Goal: Complete application form: Complete application form

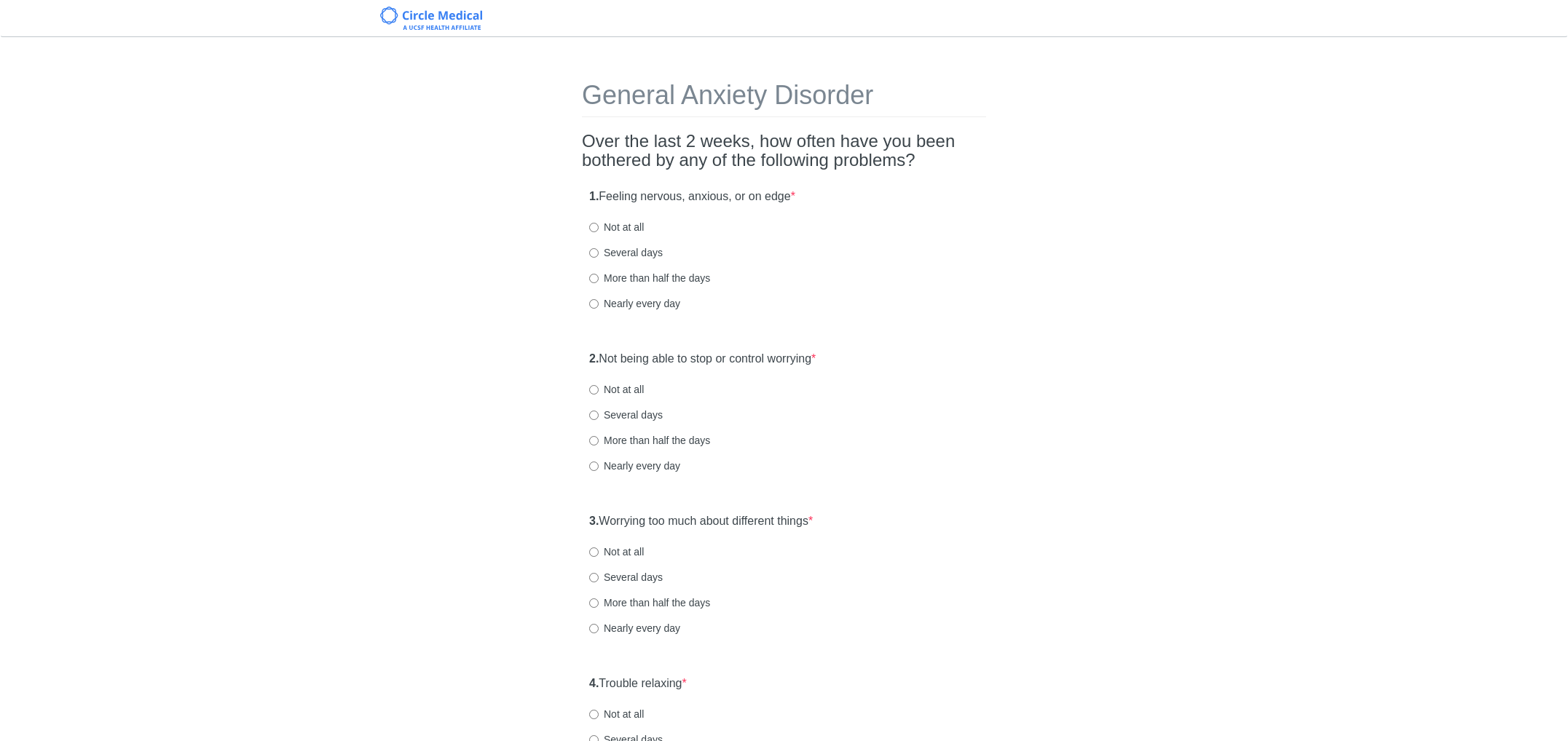
click at [611, 250] on label "Several days" at bounding box center [626, 252] width 73 height 14
click at [598, 250] on input "Several days" at bounding box center [594, 253] width 10 height 10
radio input "true"
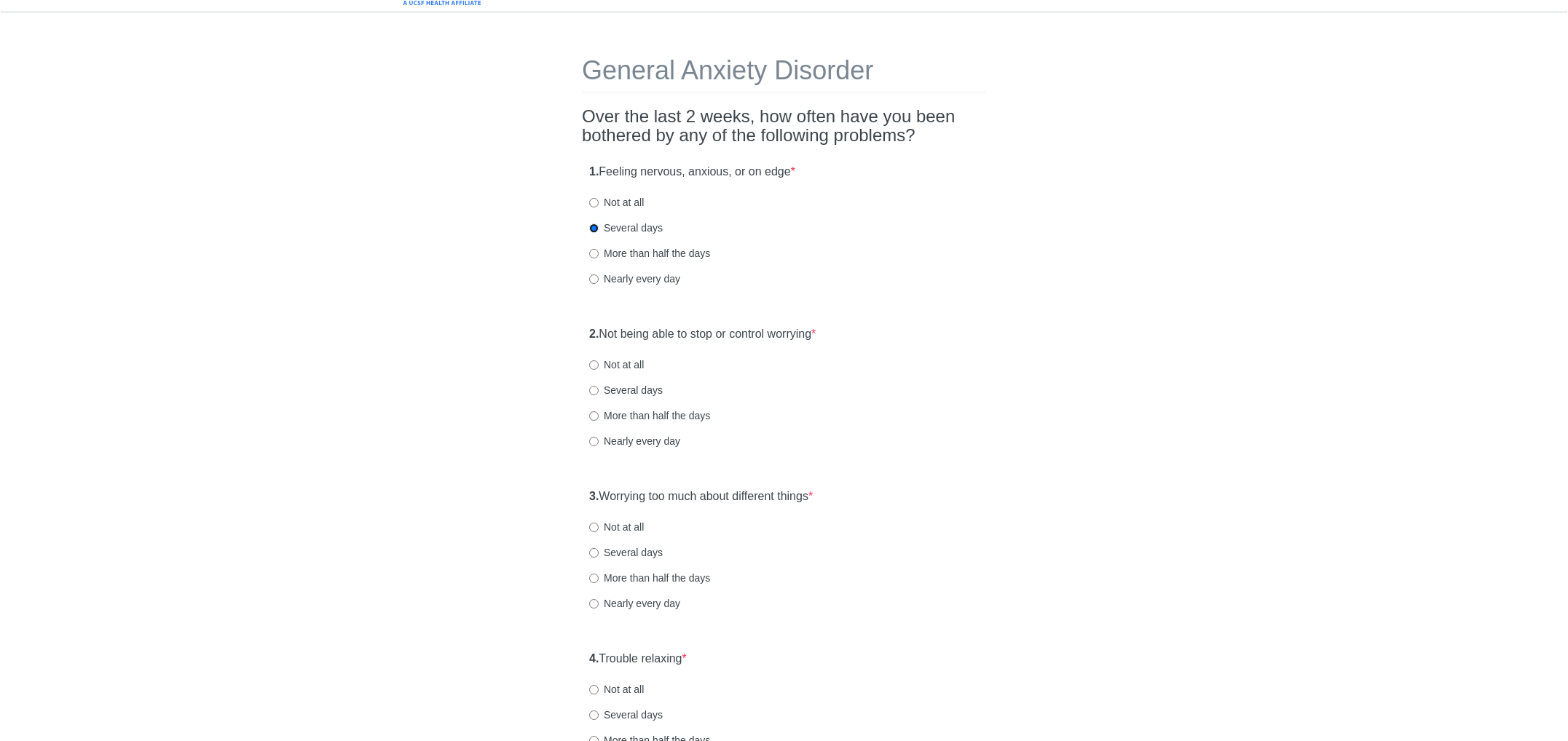
scroll to position [52, 0]
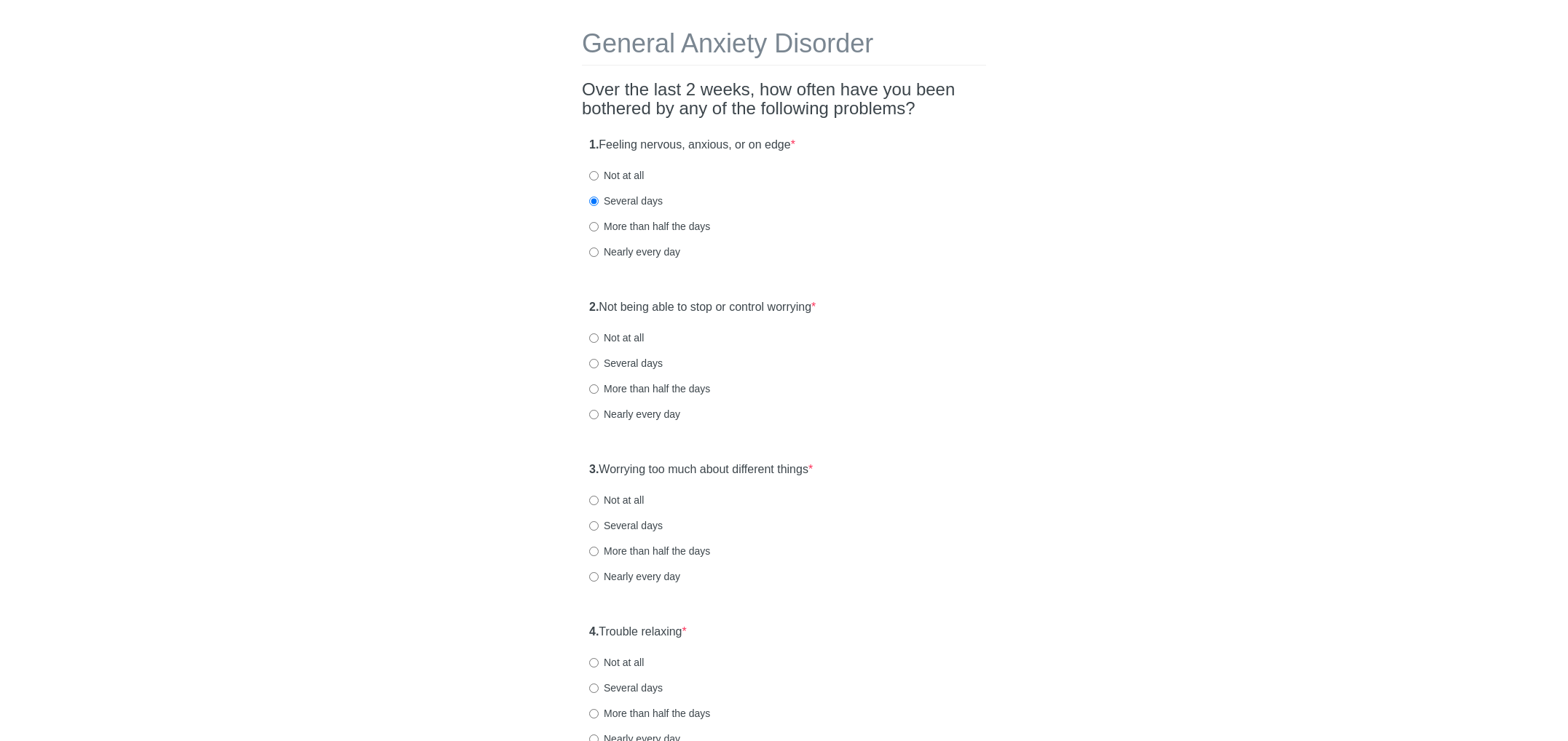
click at [618, 339] on label "Not at all" at bounding box center [616, 337] width 55 height 14
click at [598, 339] on input "Not at all" at bounding box center [594, 338] width 10 height 10
radio input "true"
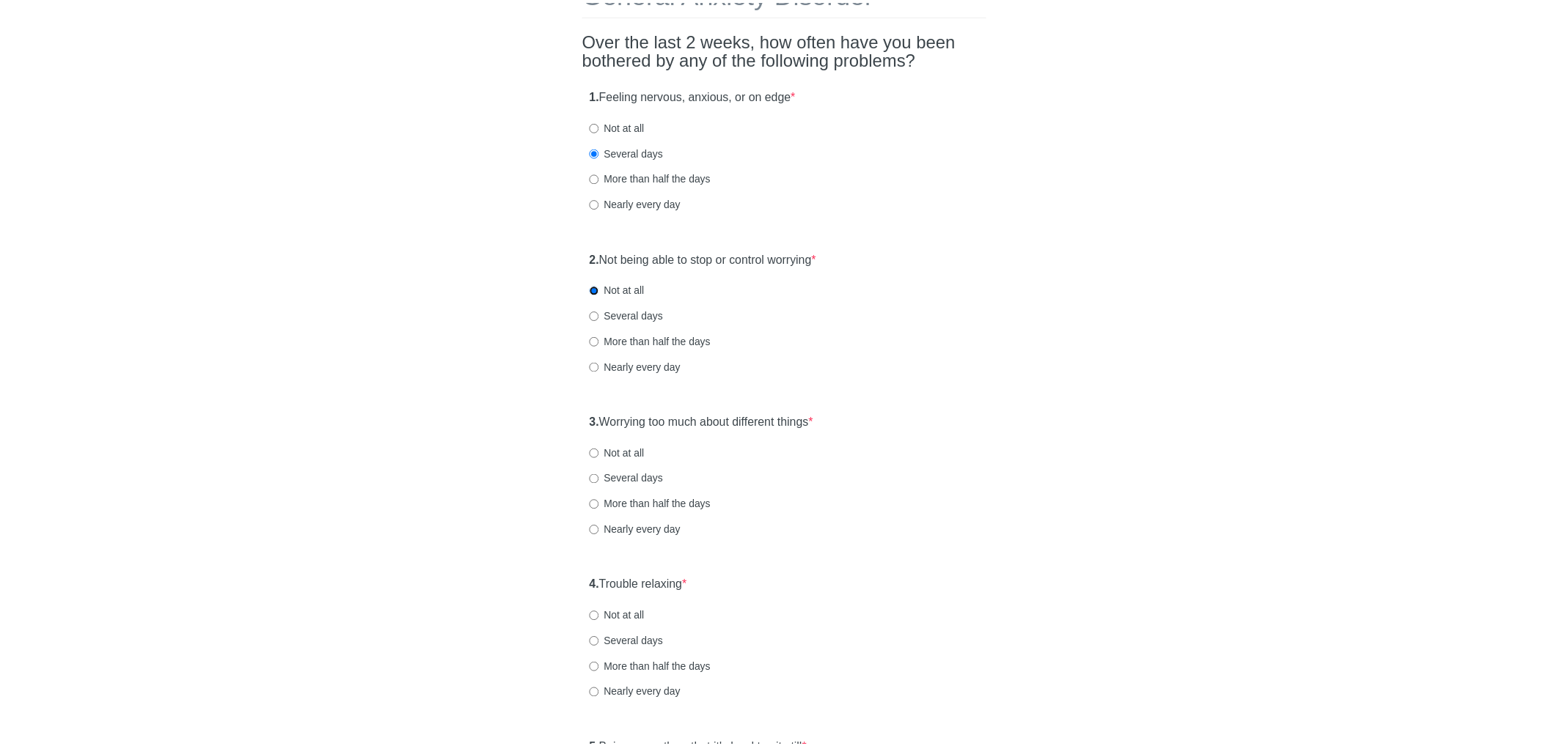
scroll to position [123, 0]
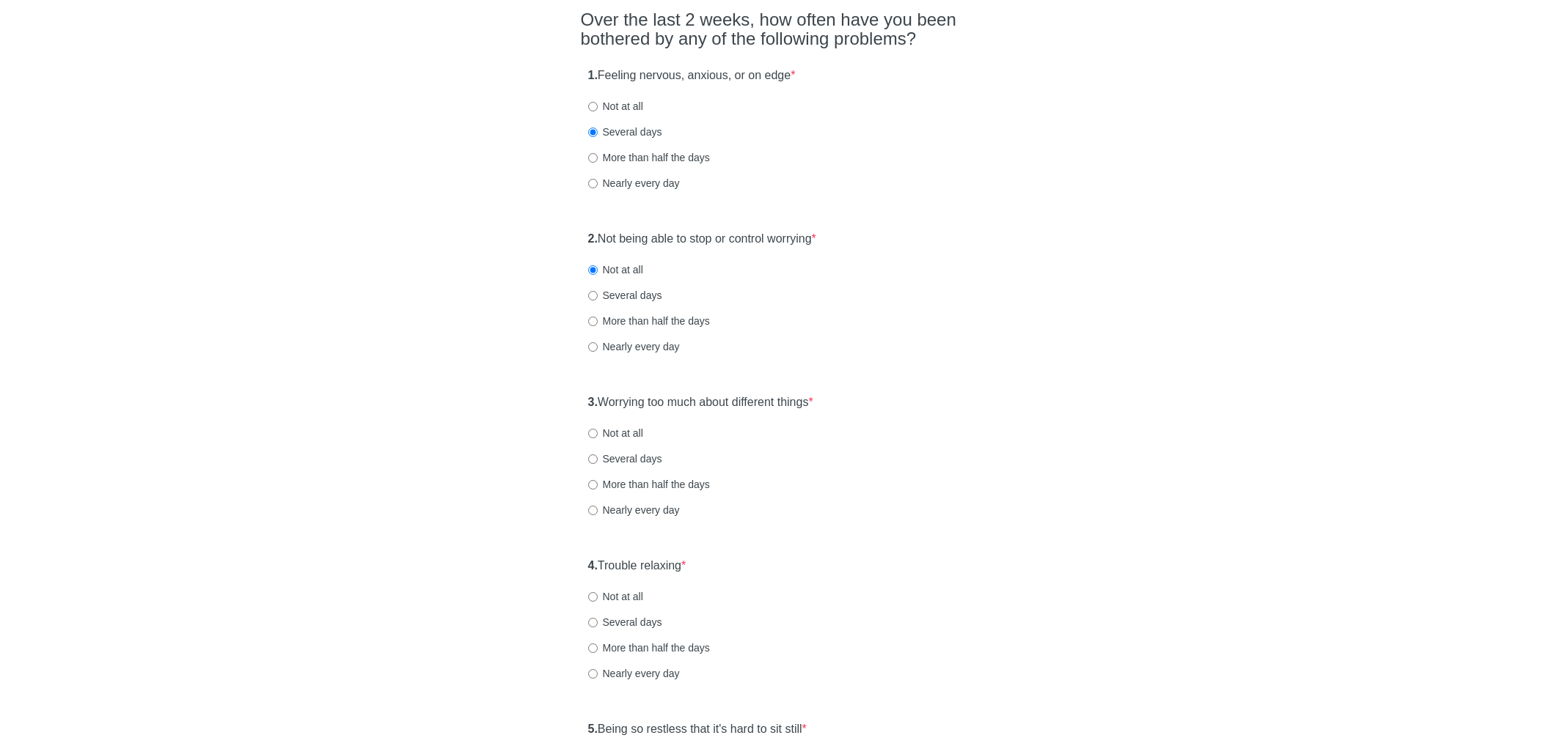
click at [655, 461] on label "Several days" at bounding box center [625, 458] width 74 height 14
click at [598, 461] on input "Several days" at bounding box center [593, 459] width 10 height 10
radio input "true"
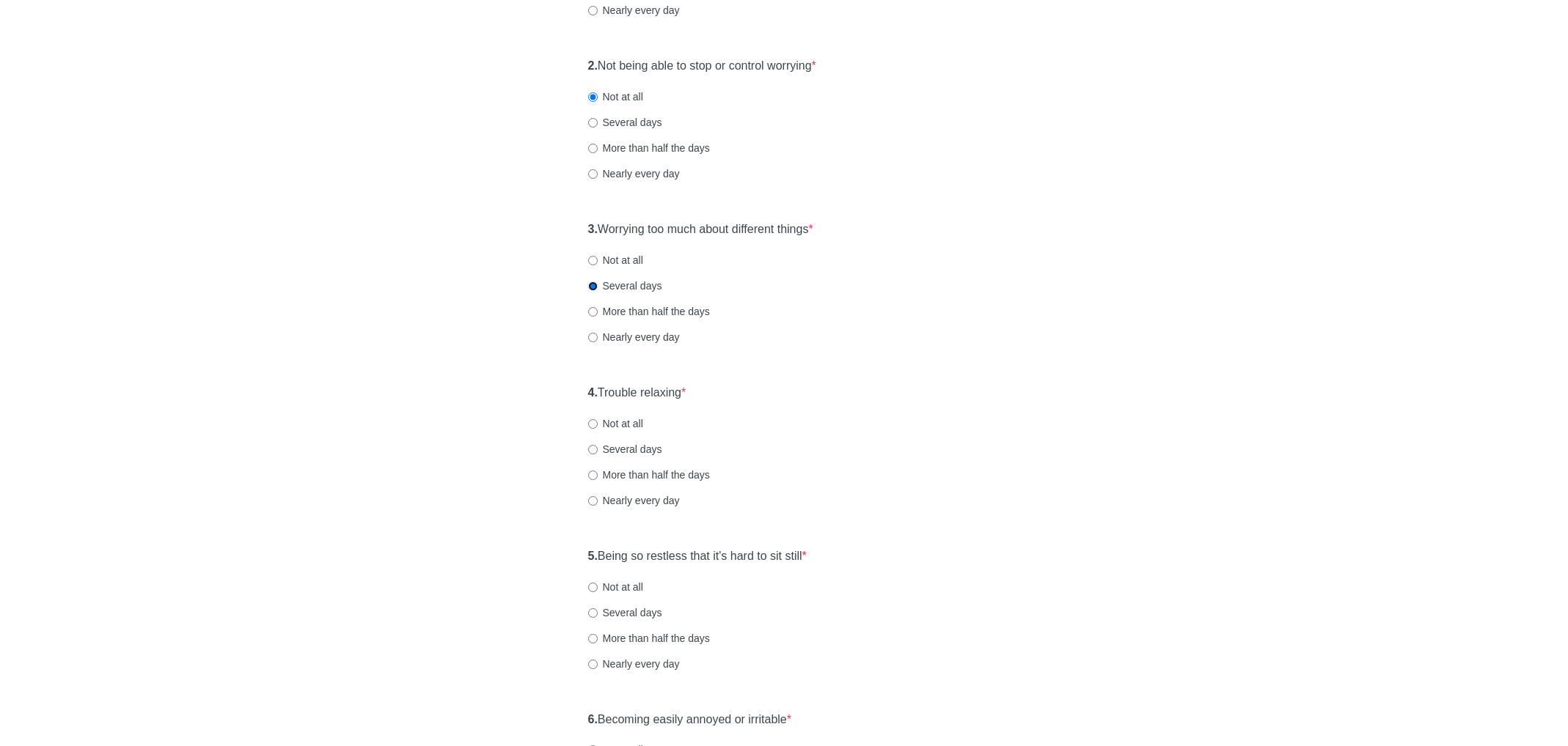
scroll to position [327, 0]
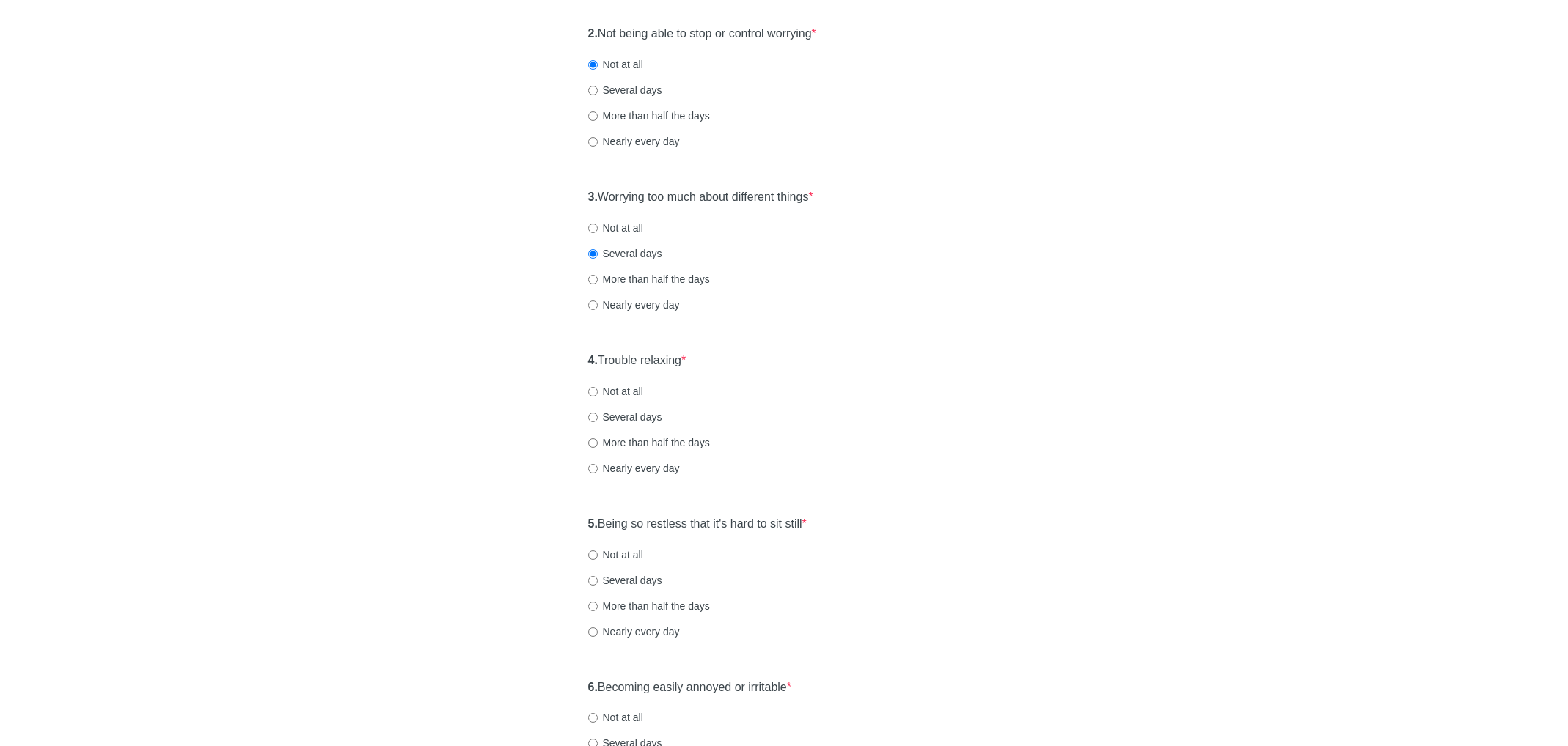
click at [636, 392] on label "Not at all" at bounding box center [615, 391] width 55 height 14
click at [598, 392] on input "Not at all" at bounding box center [593, 391] width 10 height 10
radio input "true"
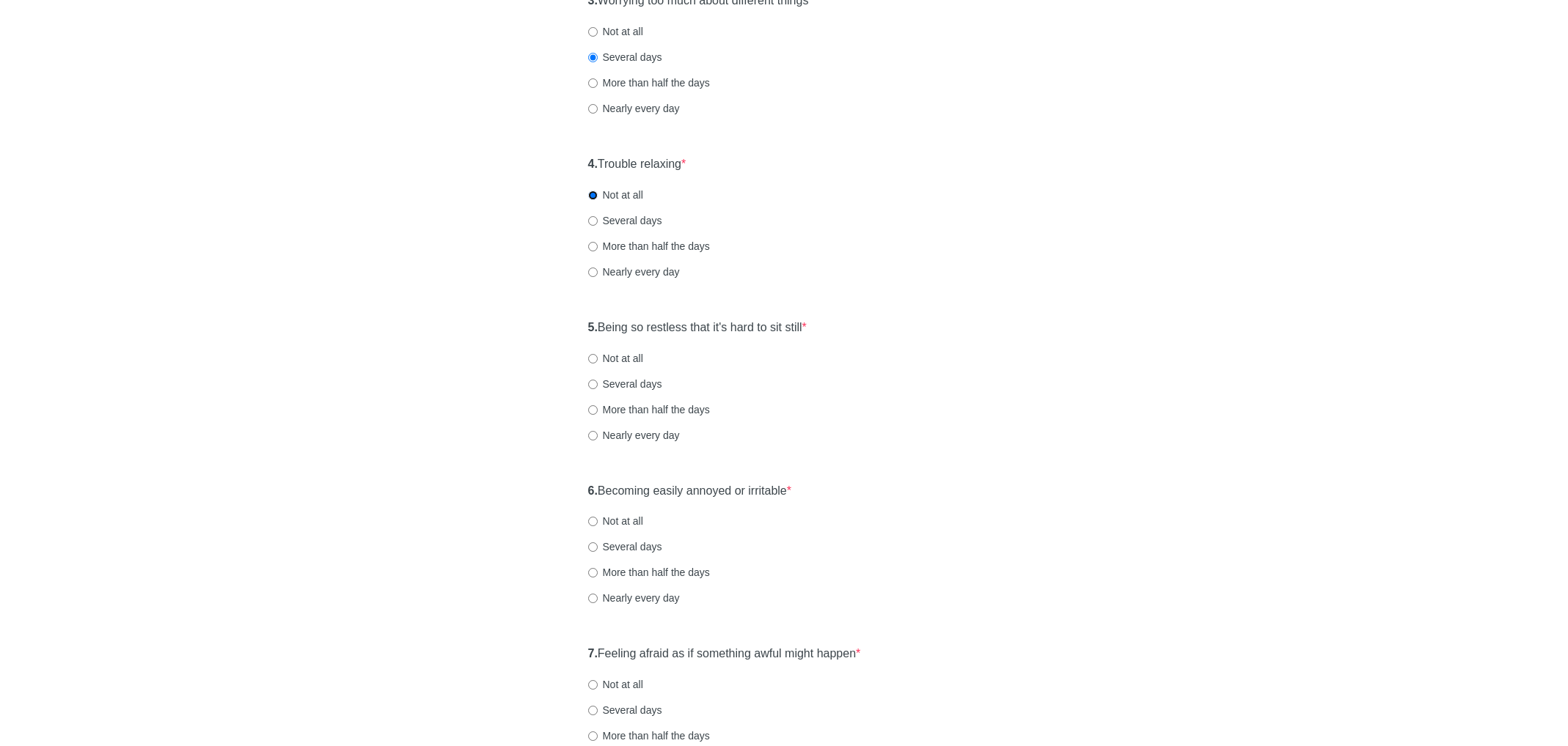
scroll to position [592, 0]
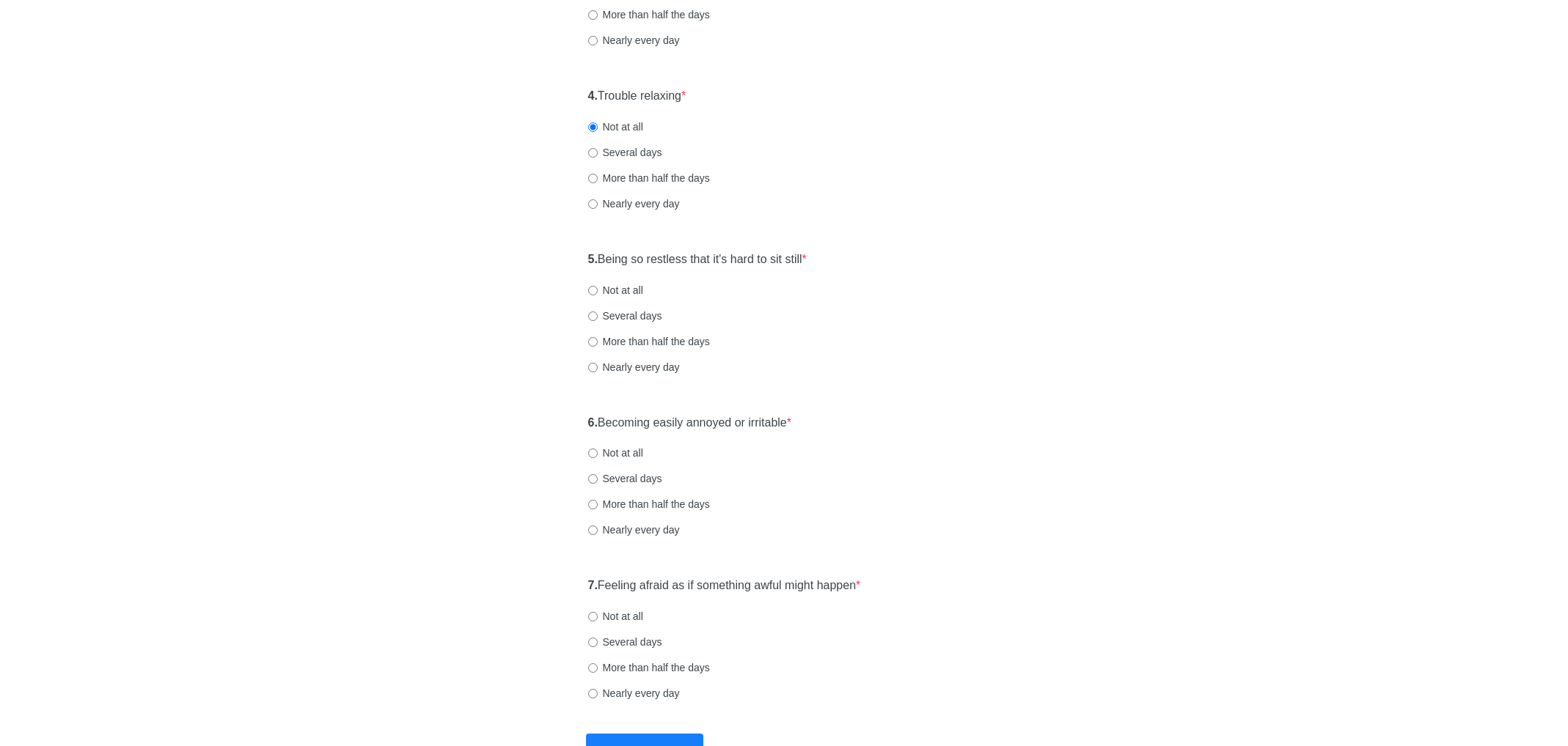
click at [614, 317] on label "Several days" at bounding box center [625, 315] width 74 height 14
click at [598, 317] on input "Several days" at bounding box center [593, 316] width 10 height 10
radio input "true"
click at [633, 452] on label "Not at all" at bounding box center [615, 452] width 55 height 14
click at [598, 452] on input "Not at all" at bounding box center [593, 453] width 10 height 10
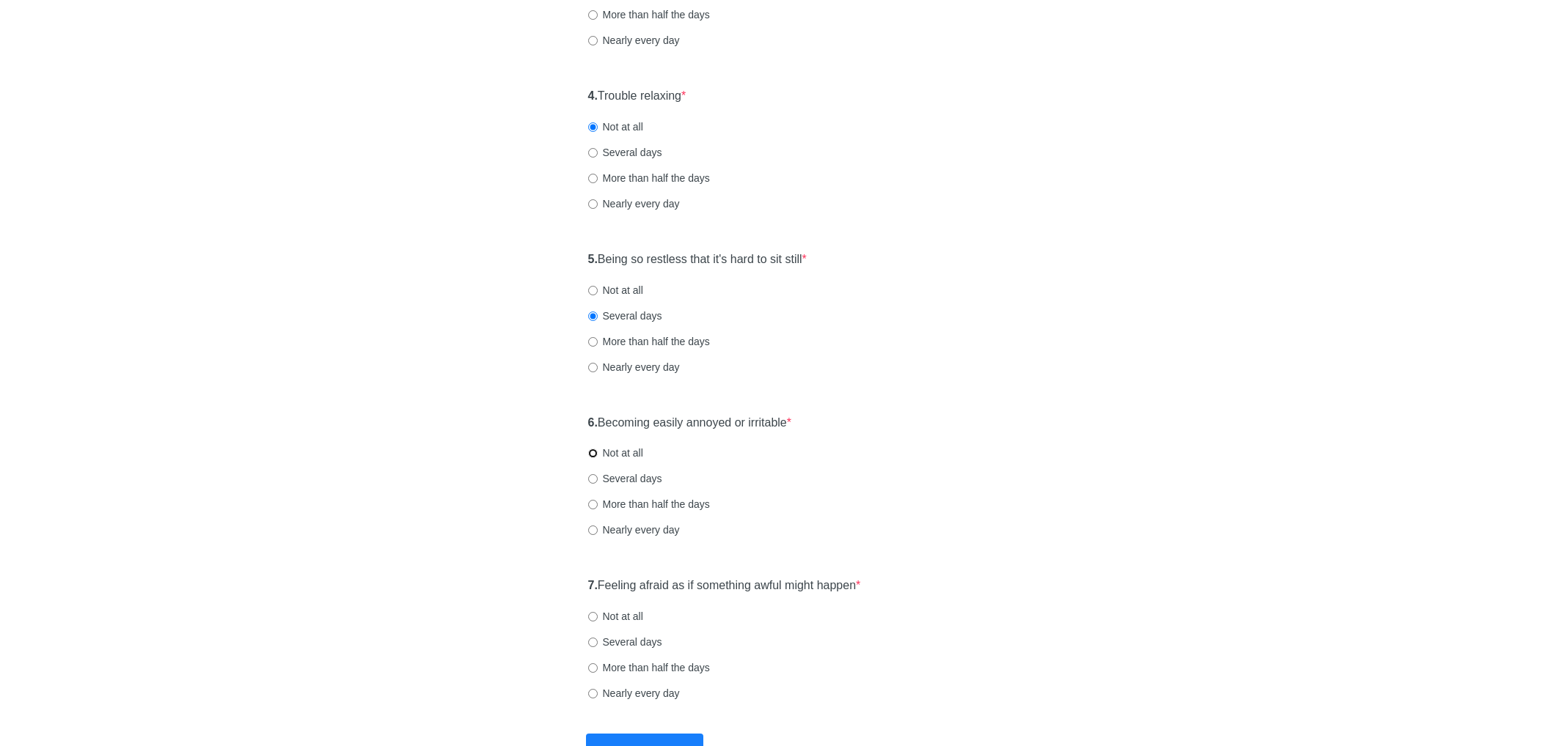
radio input "true"
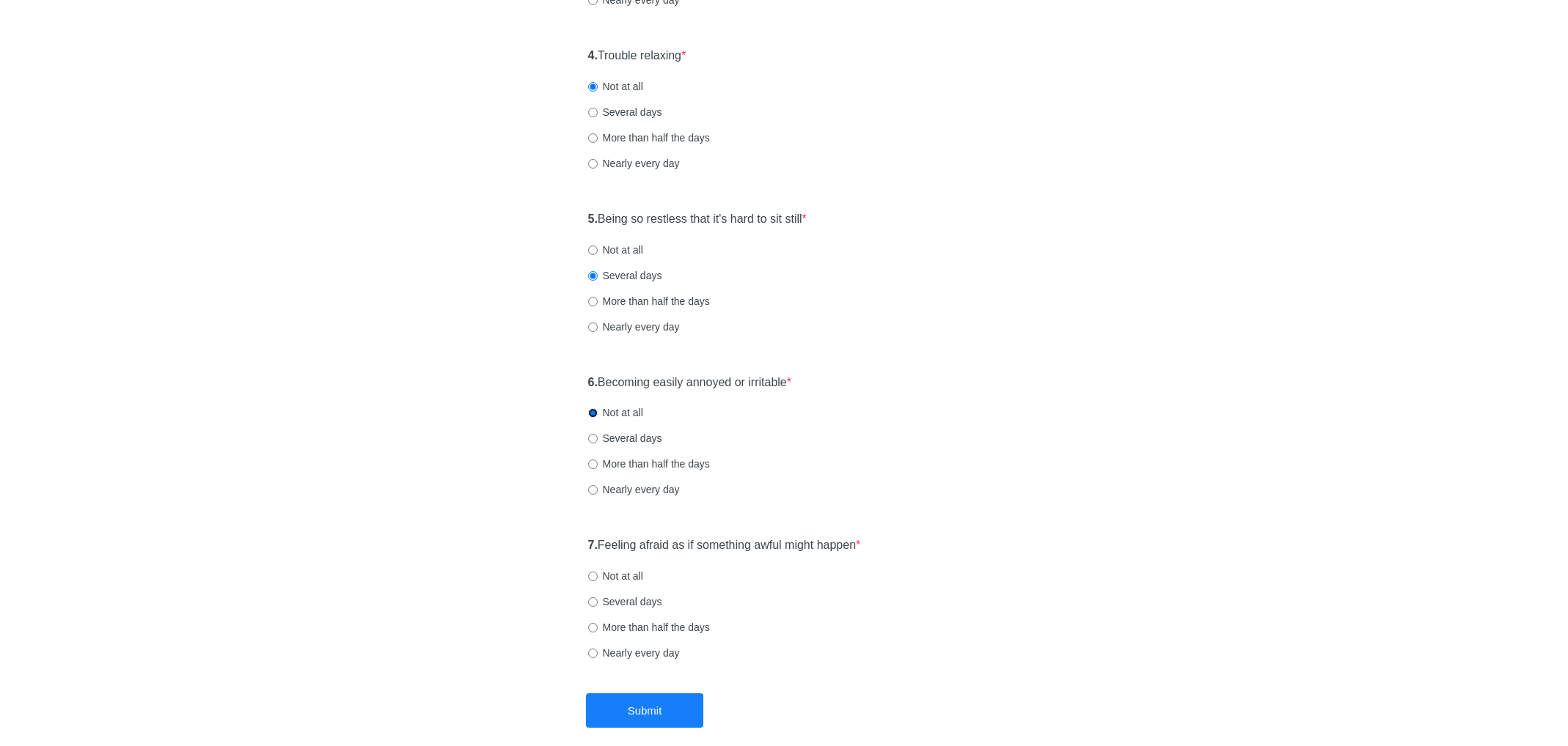
scroll to position [652, 0]
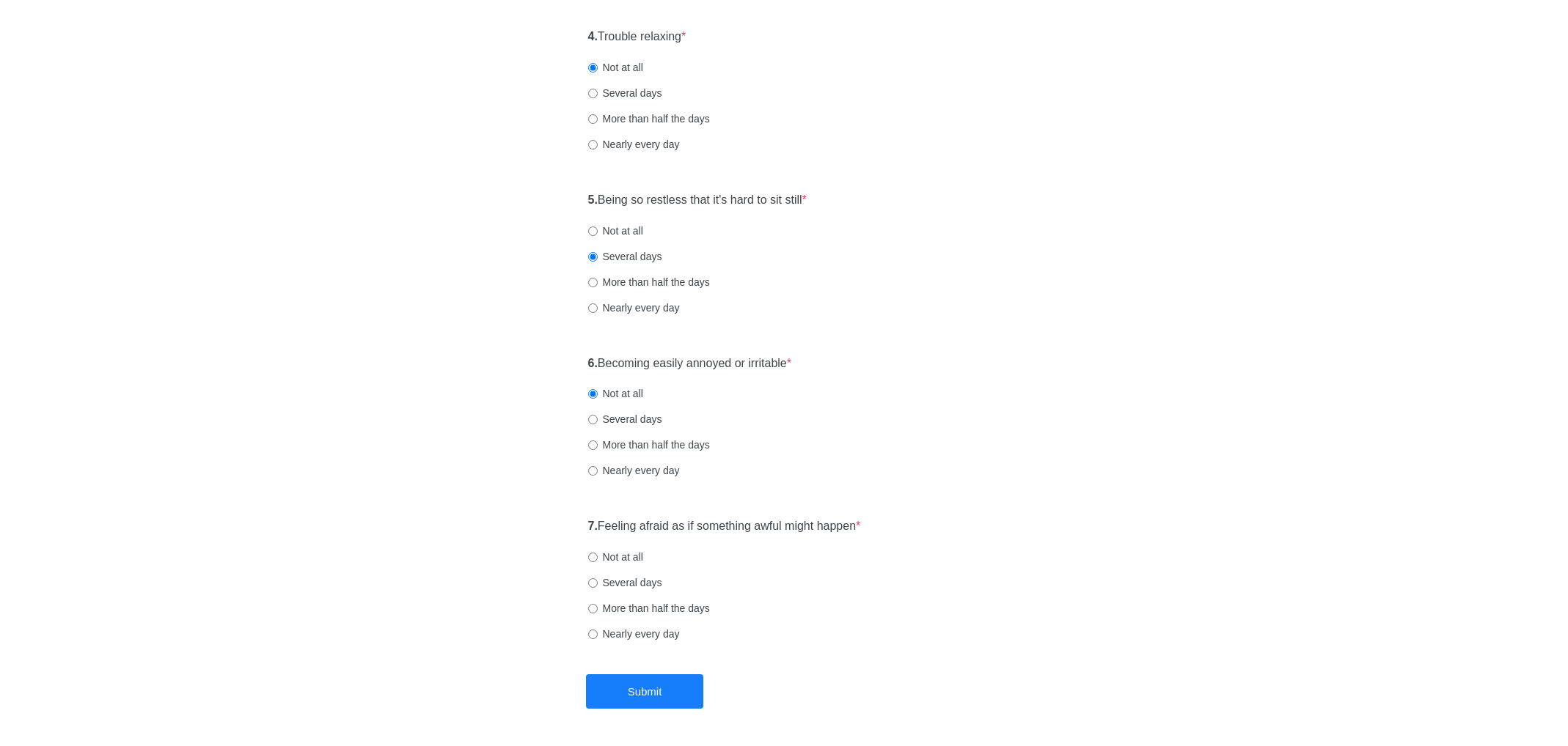
click at [624, 564] on label "Not at all" at bounding box center [615, 556] width 55 height 14
click at [598, 562] on input "Not at all" at bounding box center [593, 557] width 10 height 10
radio input "true"
click at [642, 681] on button "Submit" at bounding box center [645, 692] width 117 height 35
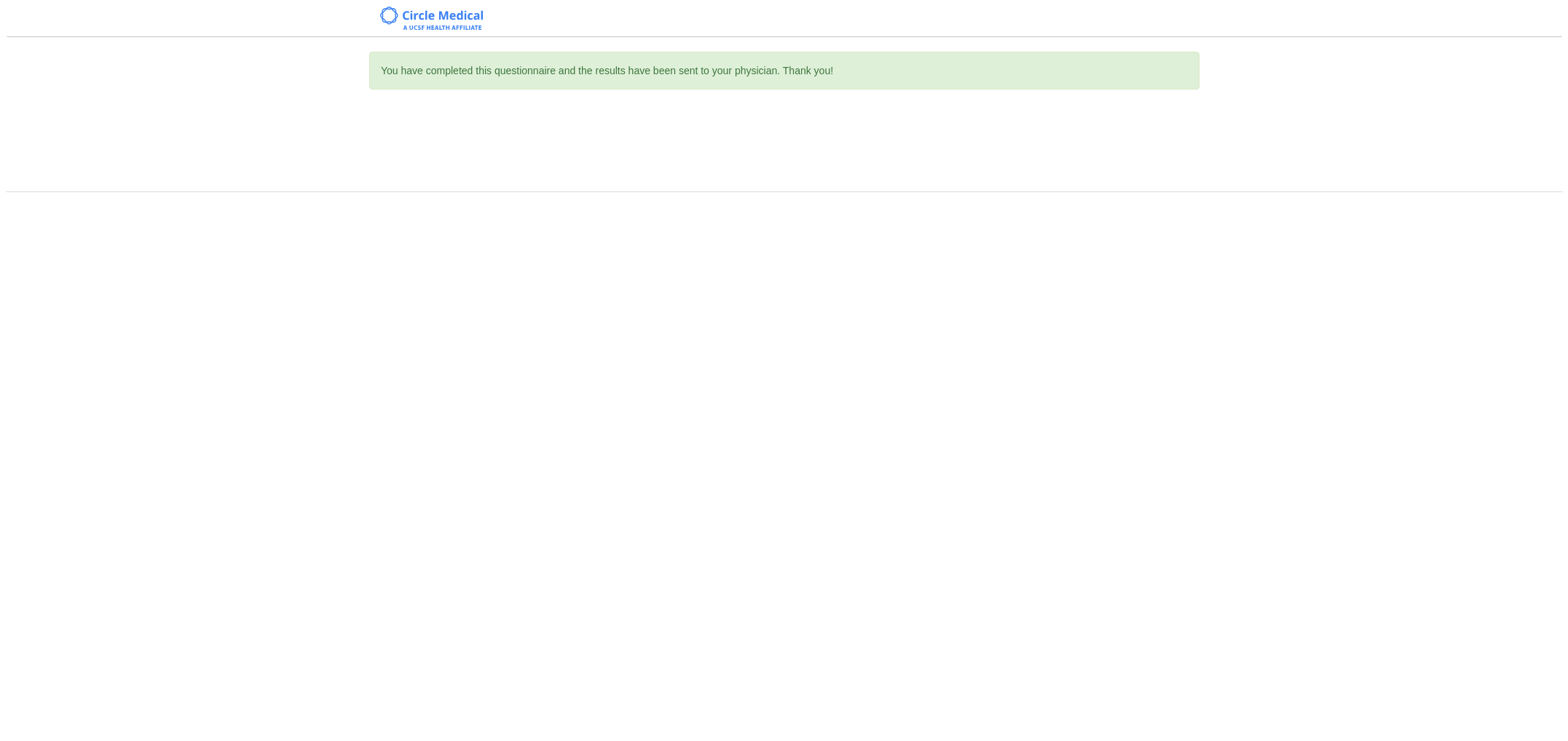
scroll to position [0, 0]
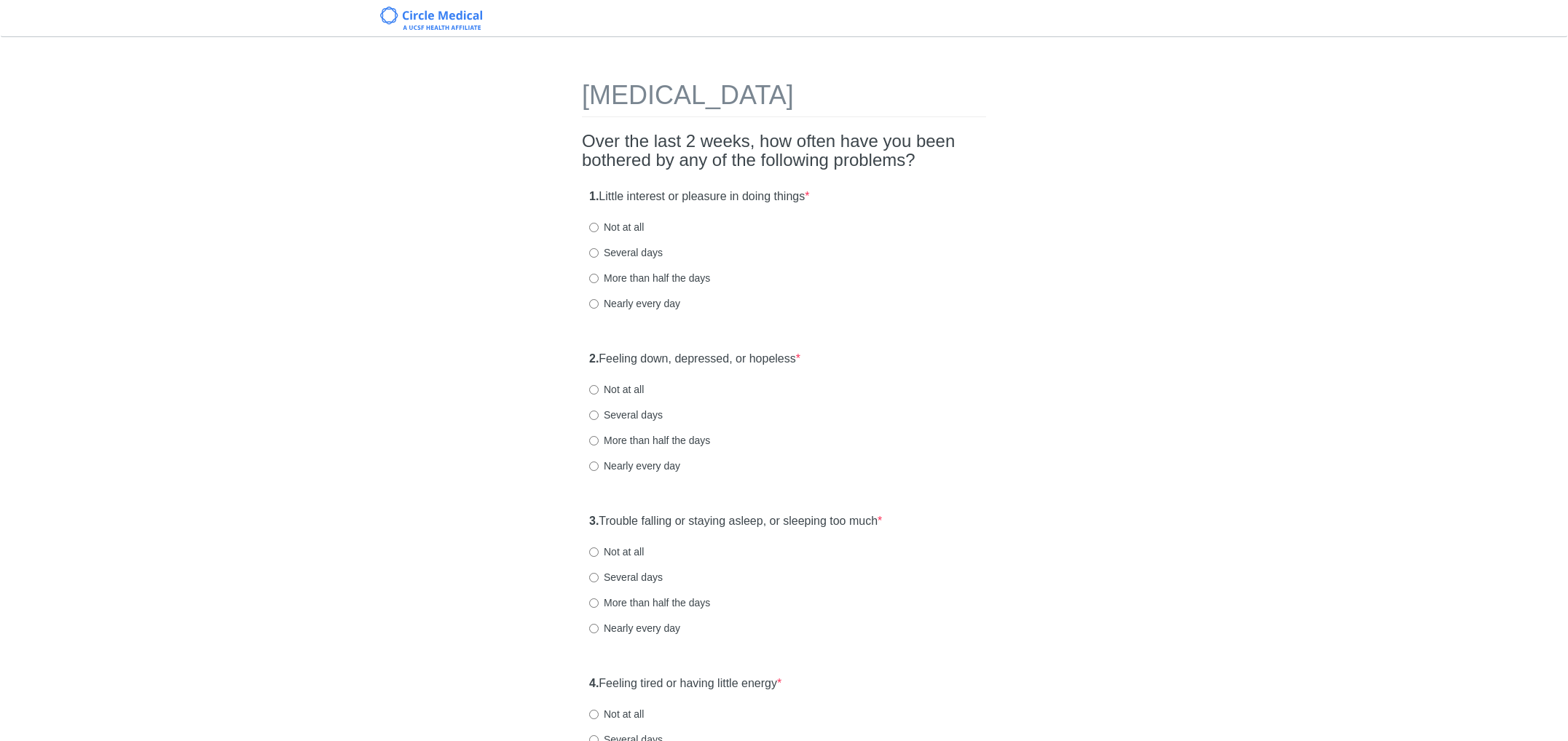
click at [627, 221] on label "Not at all" at bounding box center [616, 227] width 55 height 14
click at [598, 223] on input "Not at all" at bounding box center [594, 227] width 10 height 10
radio input "true"
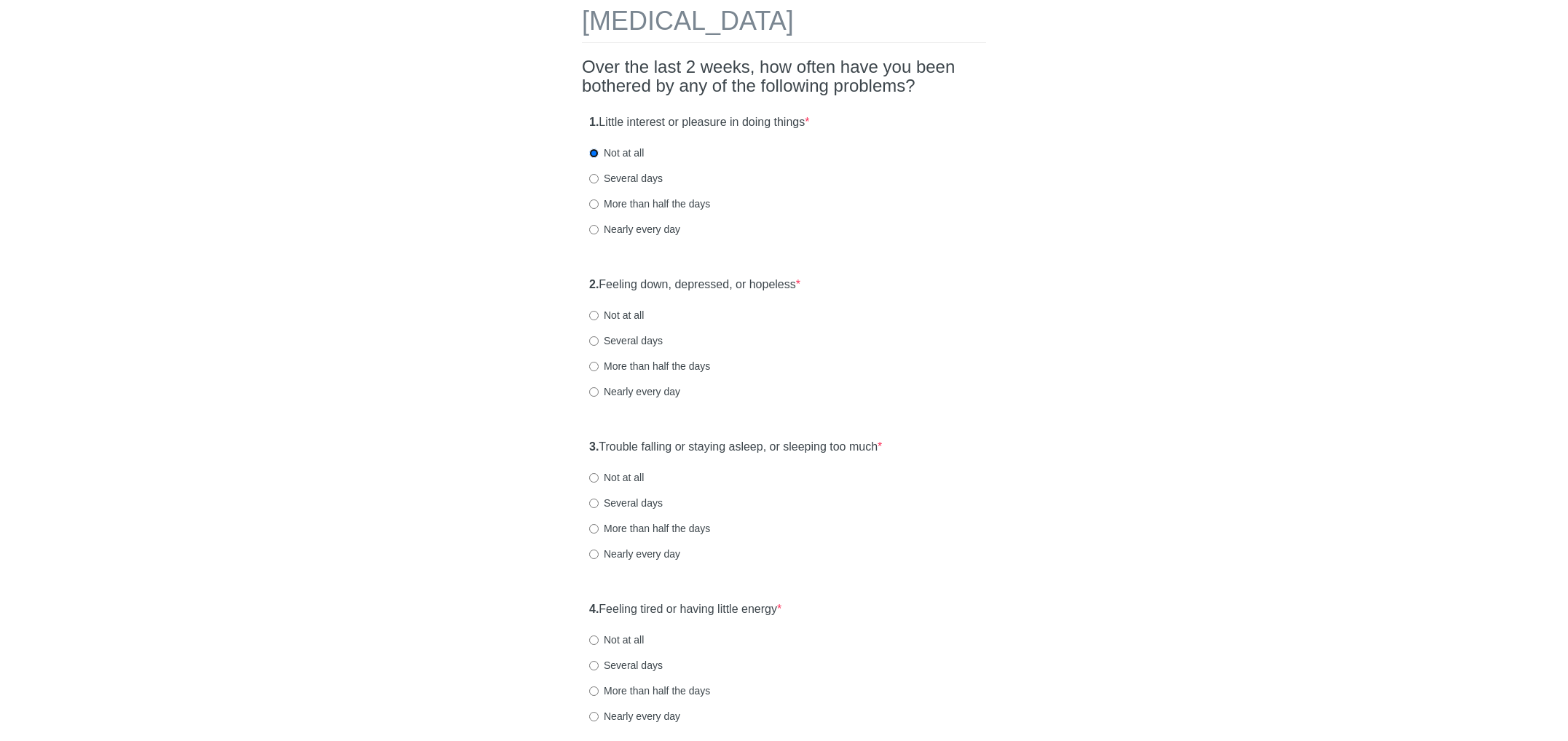
scroll to position [76, 0]
click at [638, 316] on label "Not at all" at bounding box center [616, 313] width 55 height 14
click at [598, 316] on input "Not at all" at bounding box center [594, 314] width 10 height 10
radio input "true"
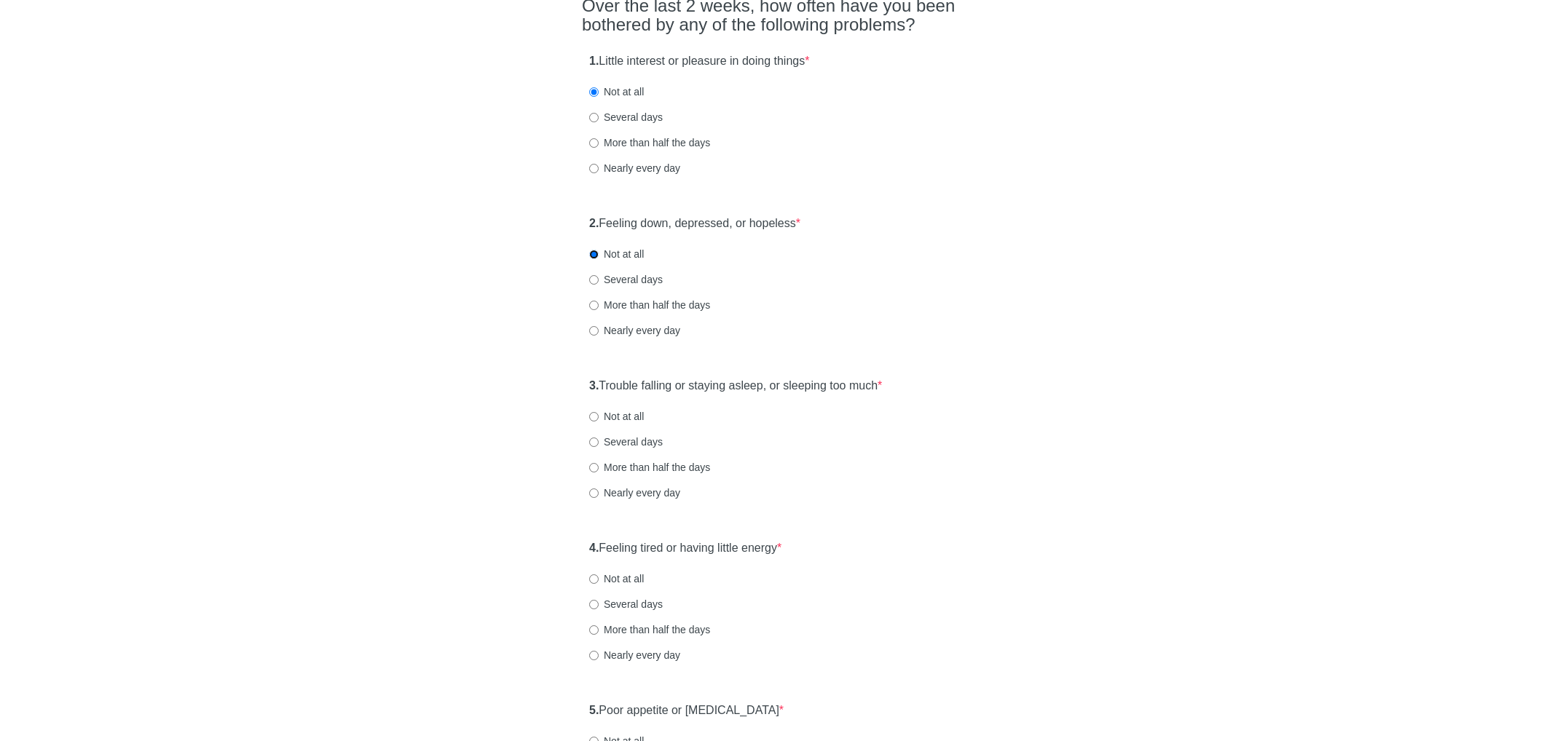
scroll to position [205, 0]
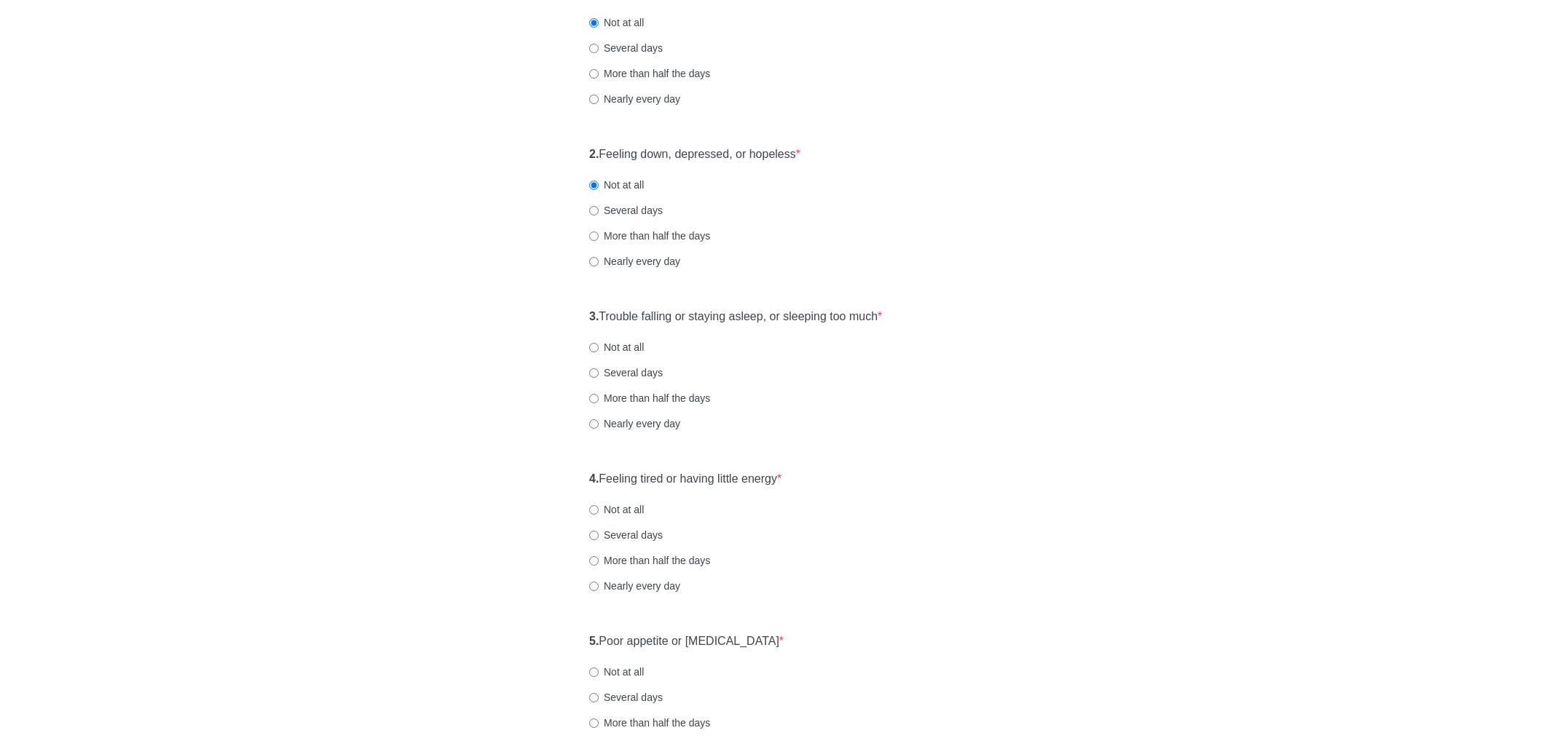
click at [655, 369] on label "Several days" at bounding box center [626, 372] width 73 height 14
click at [598, 369] on input "Several days" at bounding box center [594, 373] width 10 height 10
radio input "true"
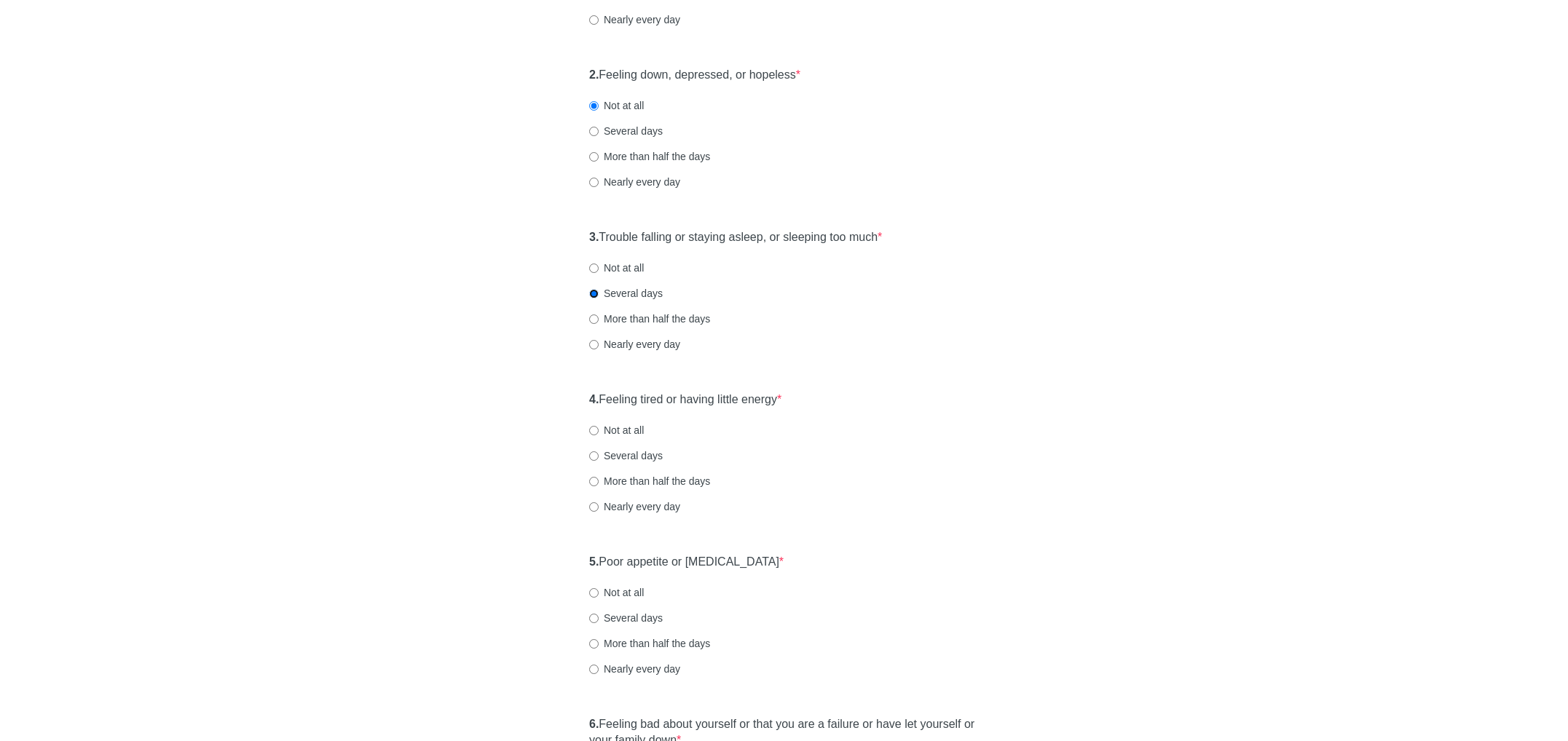
scroll to position [349, 0]
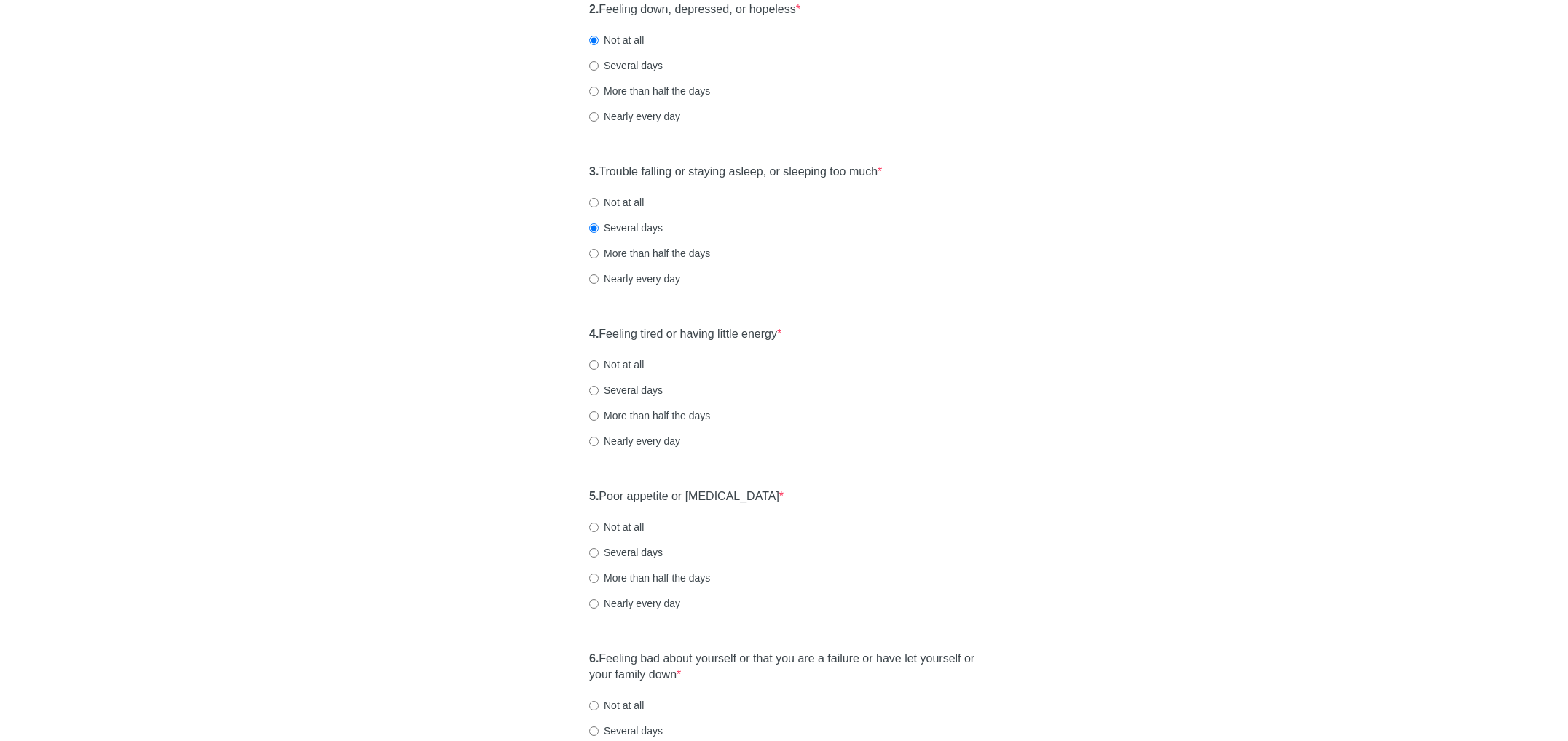
click at [633, 368] on label "Not at all" at bounding box center [616, 364] width 55 height 14
click at [598, 368] on input "Not at all" at bounding box center [594, 365] width 10 height 10
radio input "true"
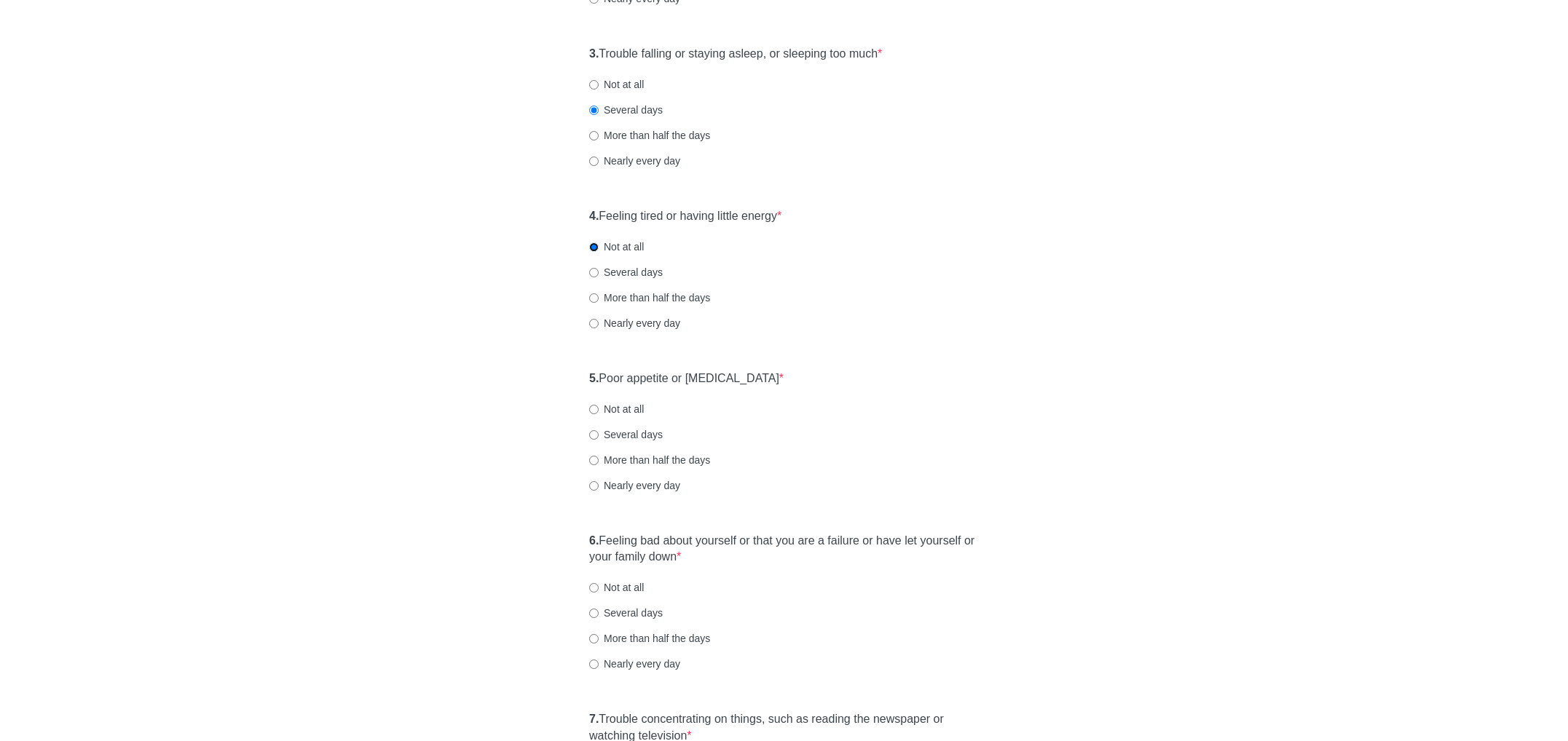
scroll to position [485, 0]
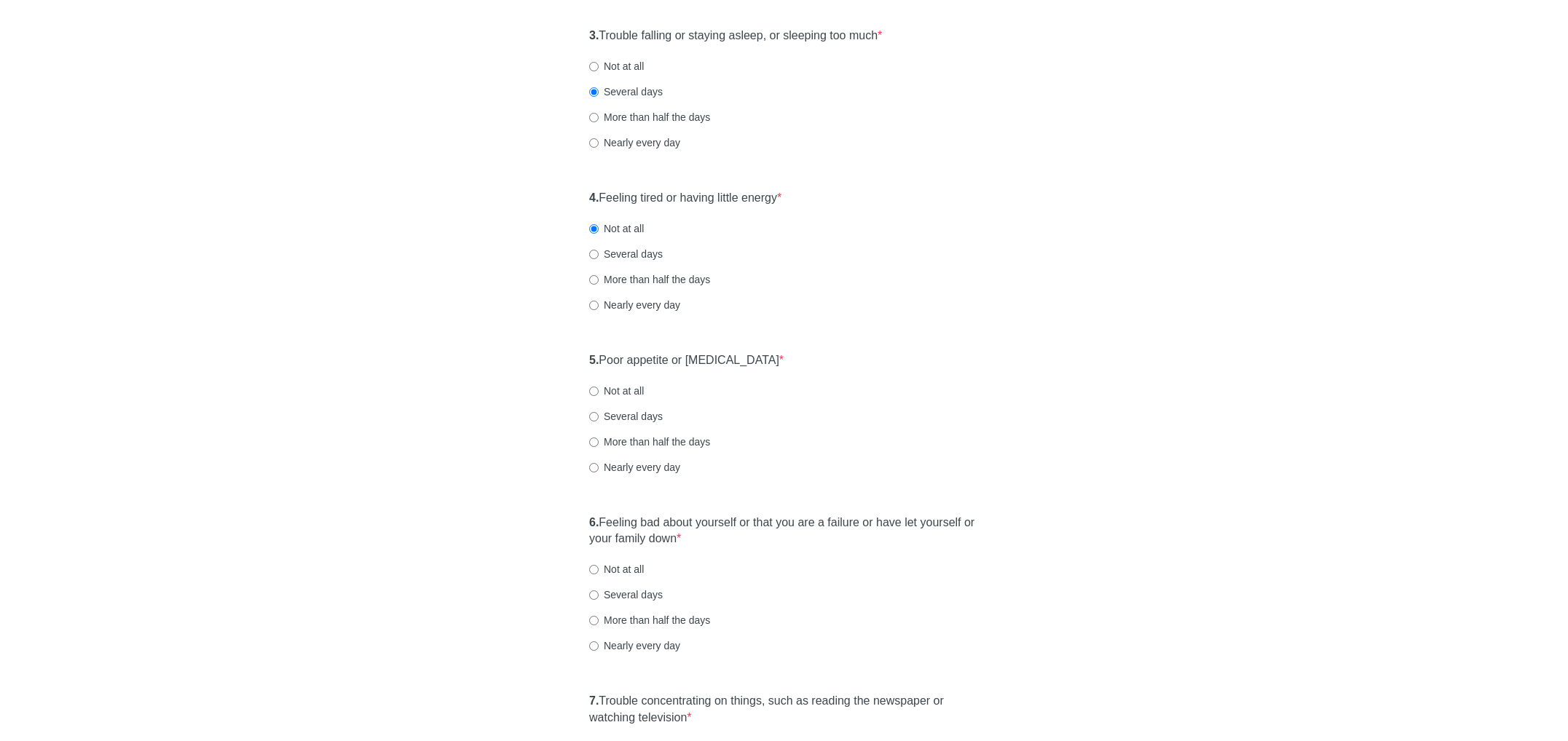
click at [612, 390] on label "Not at all" at bounding box center [616, 390] width 55 height 14
click at [598, 390] on input "Not at all" at bounding box center [594, 391] width 10 height 10
radio input "true"
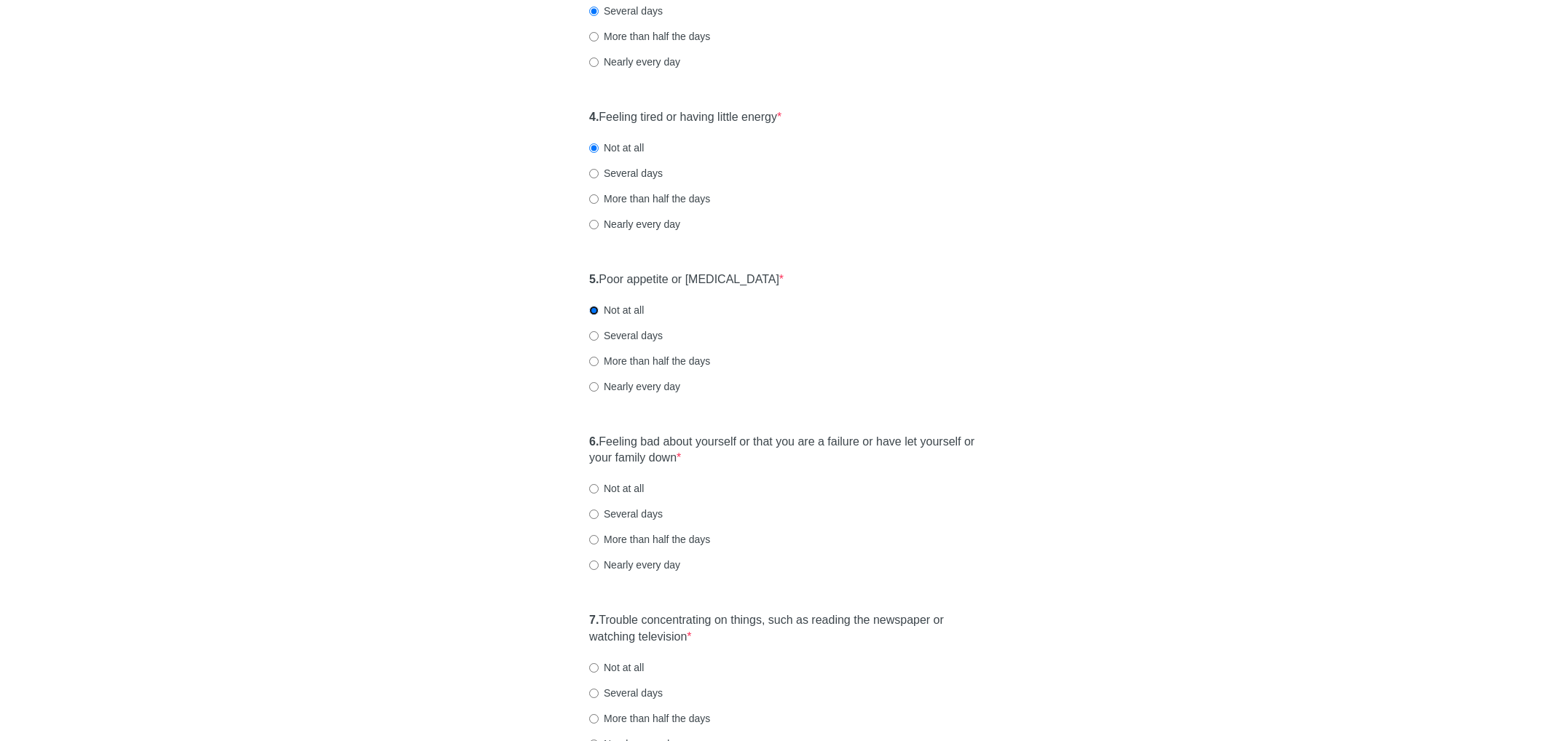
scroll to position [576, 0]
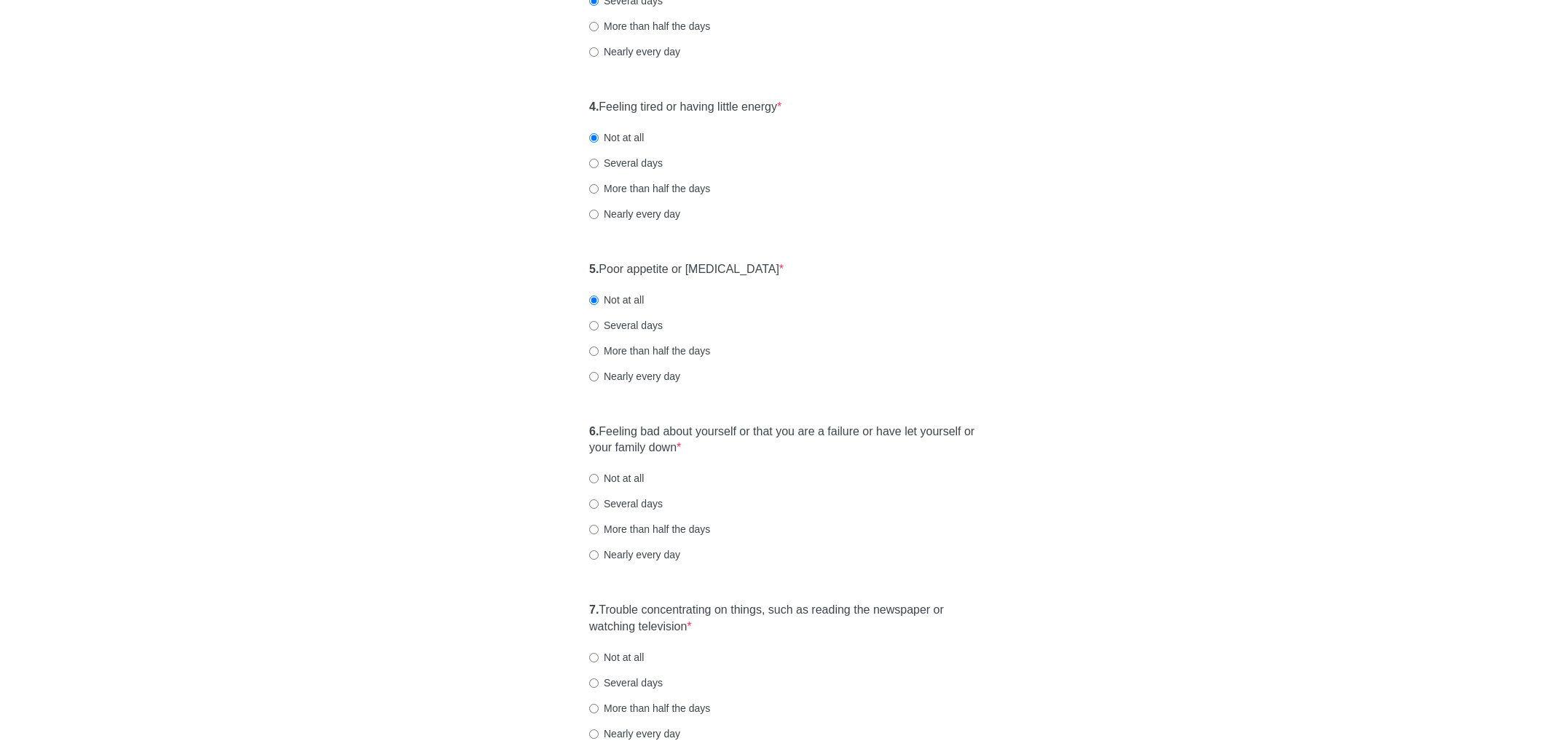
click at [635, 485] on label "Not at all" at bounding box center [616, 478] width 55 height 14
click at [598, 484] on input "Not at all" at bounding box center [594, 479] width 10 height 10
radio input "true"
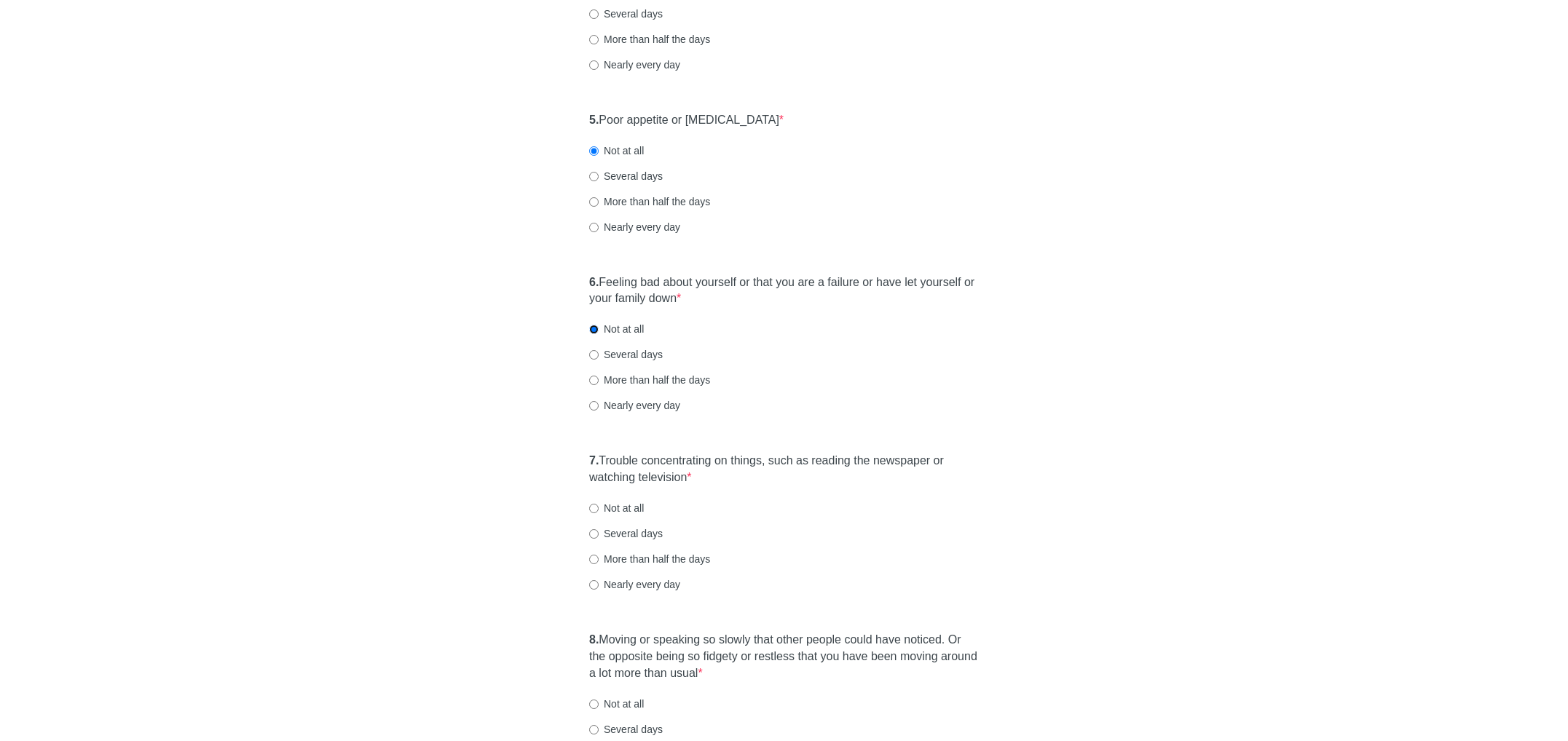
scroll to position [766, 0]
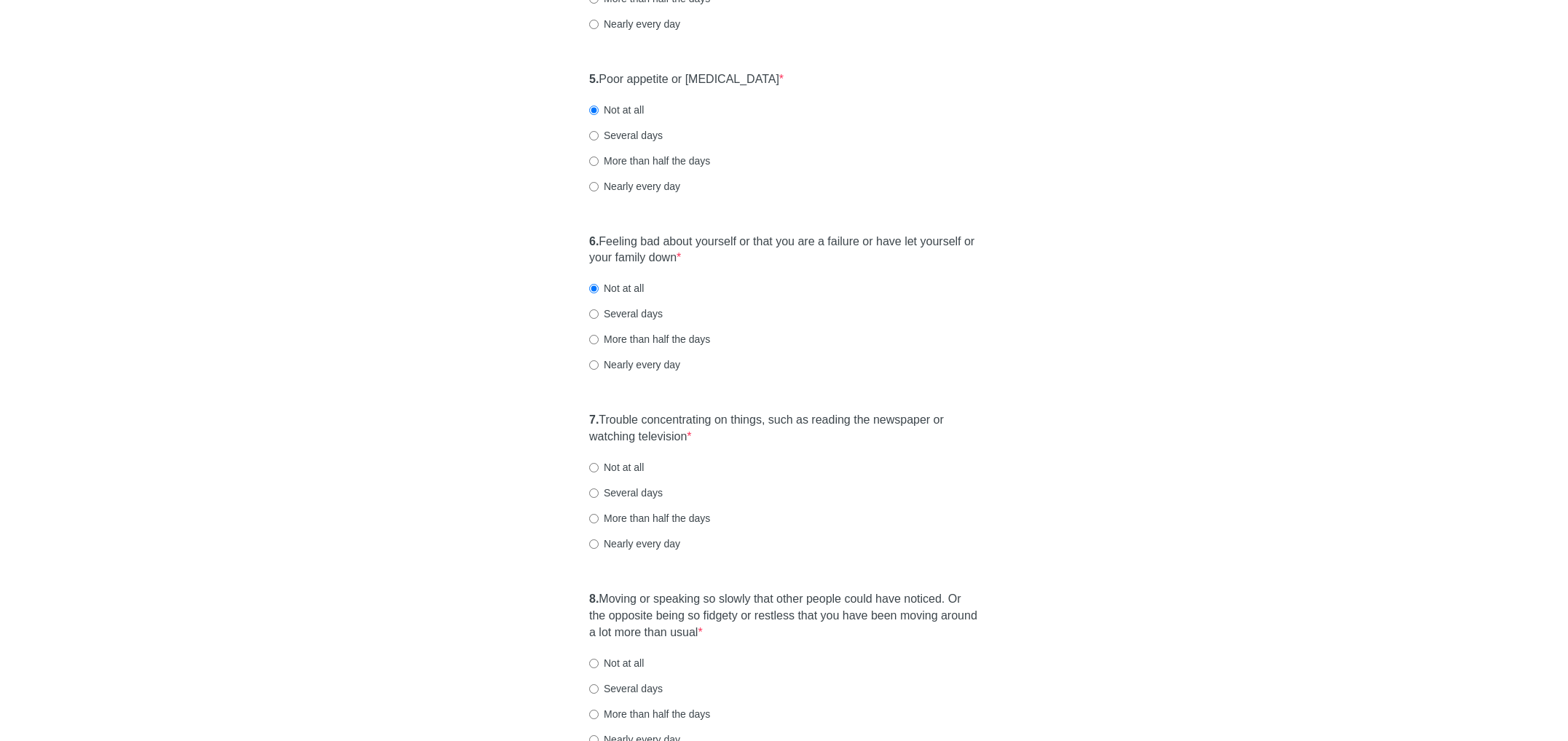
click at [654, 547] on label "Nearly every day" at bounding box center [635, 544] width 91 height 14
click at [598, 547] on input "Nearly every day" at bounding box center [594, 544] width 10 height 10
radio input "true"
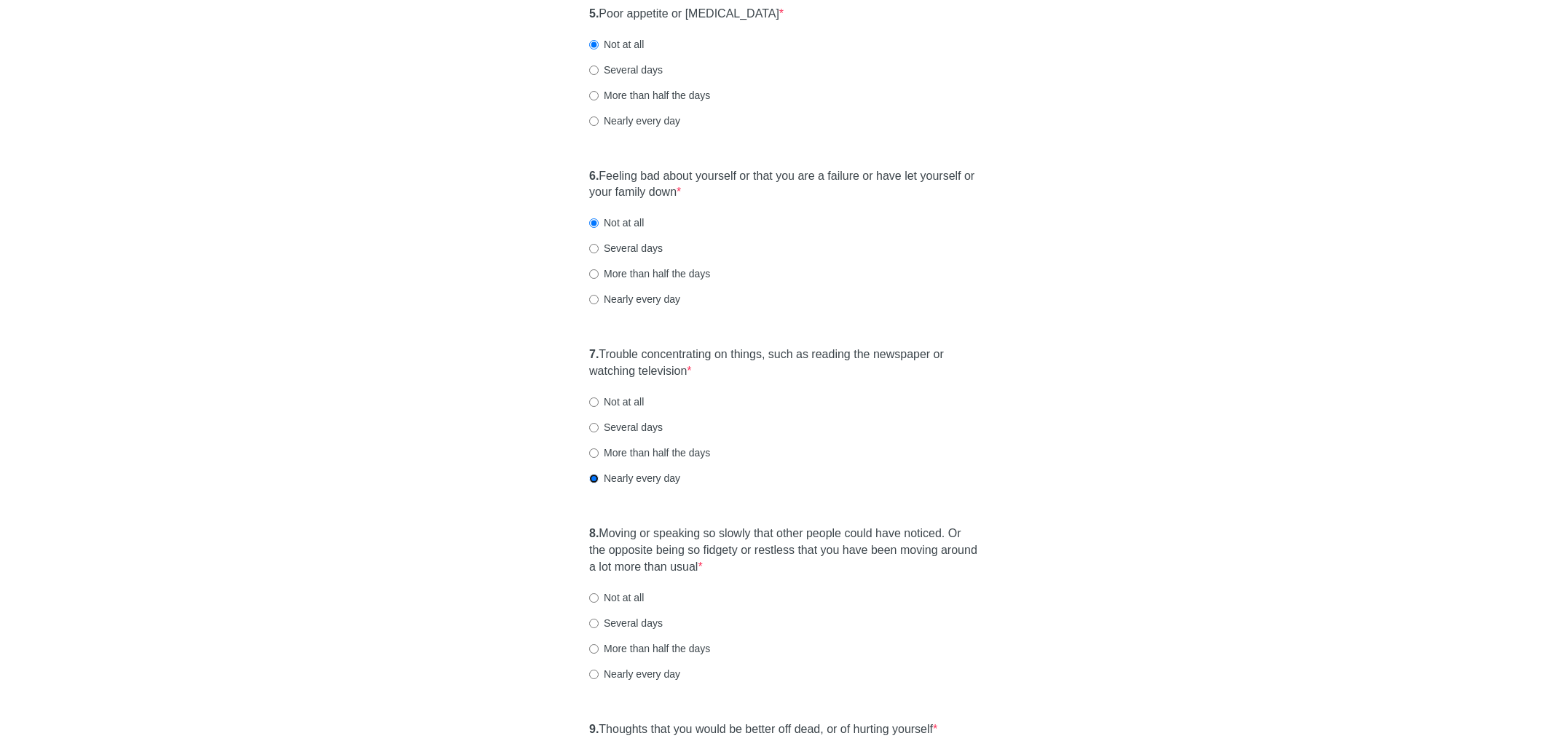
scroll to position [928, 0]
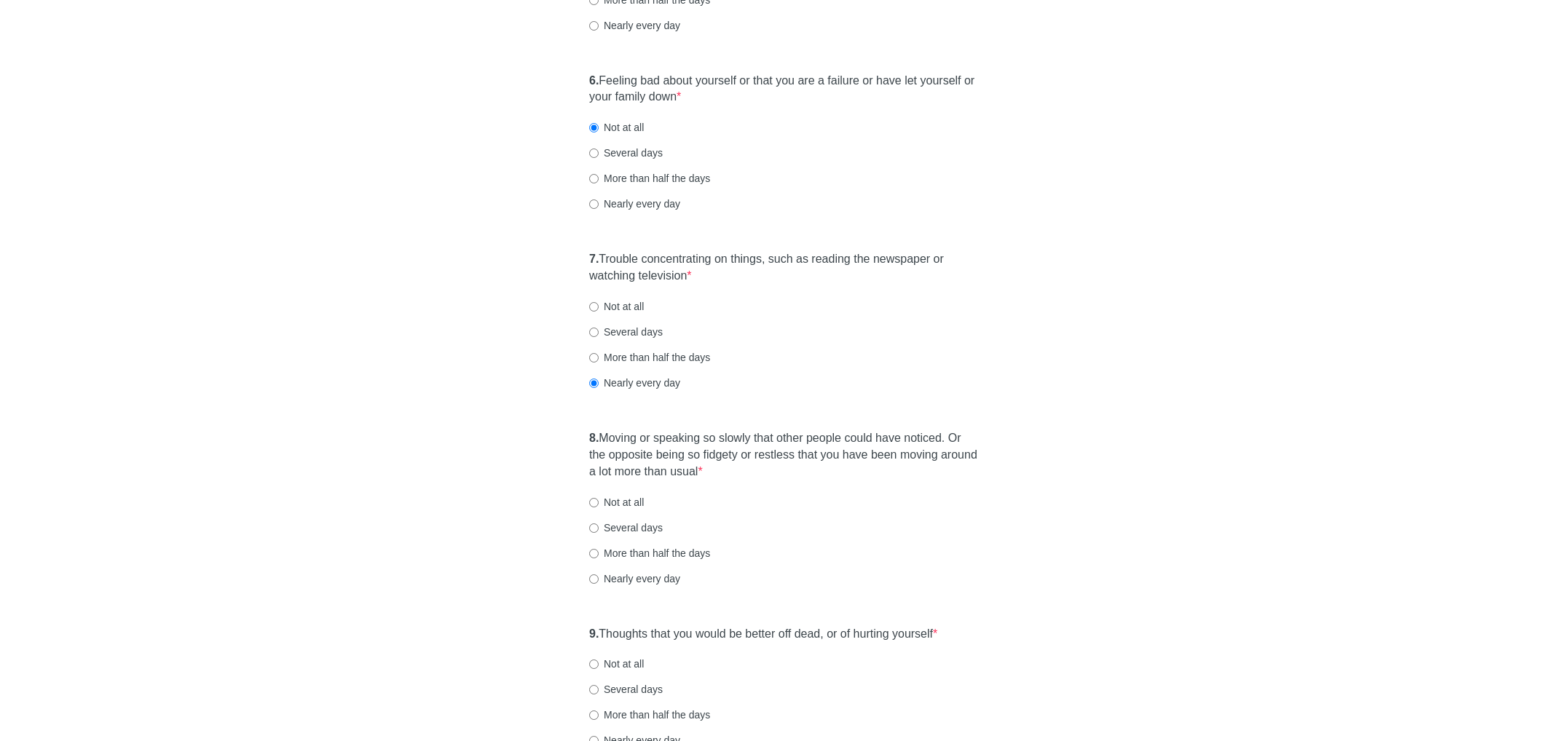
click at [629, 499] on label "Not at all" at bounding box center [616, 502] width 55 height 14
click at [598, 499] on input "Not at all" at bounding box center [594, 502] width 10 height 10
radio input "true"
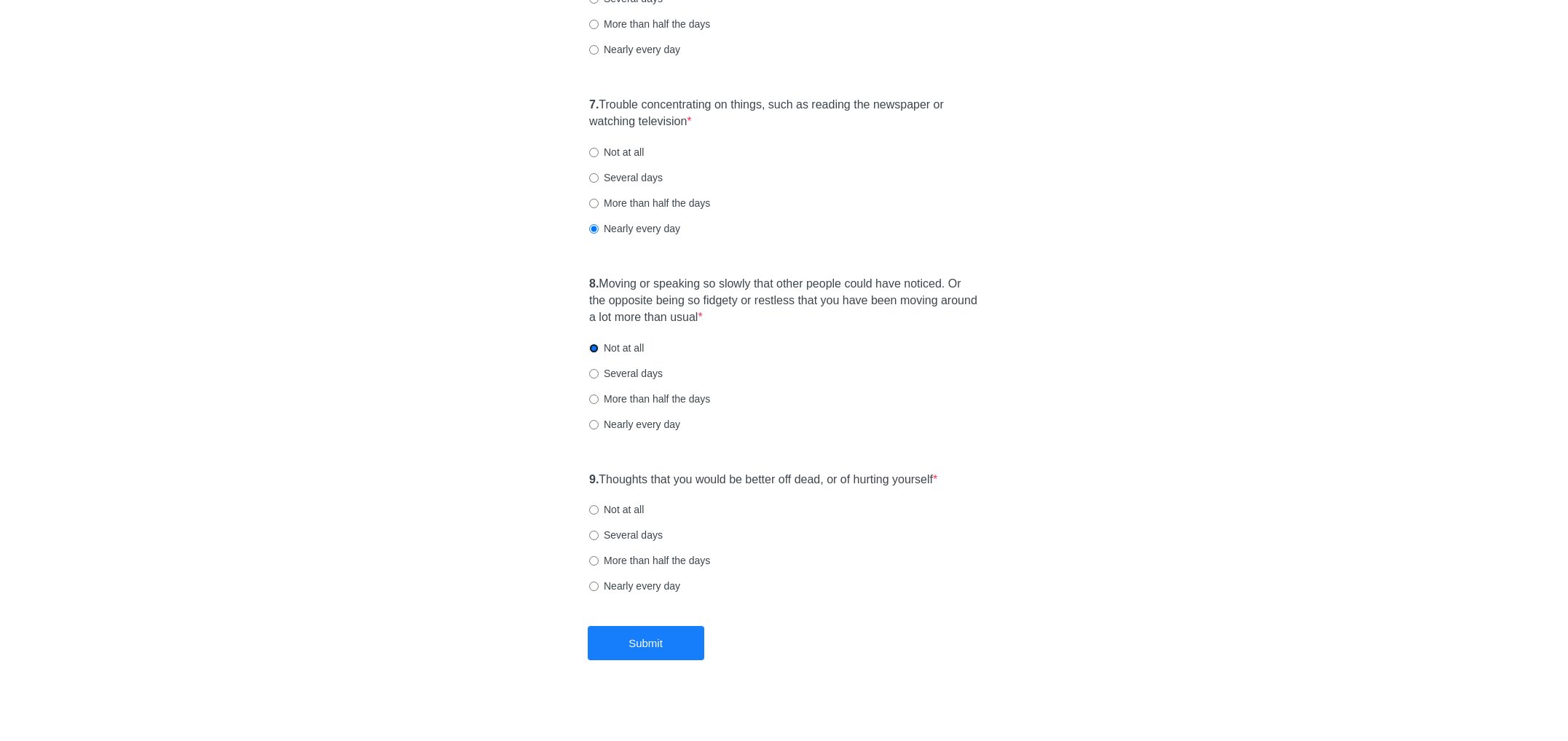
scroll to position [1089, 0]
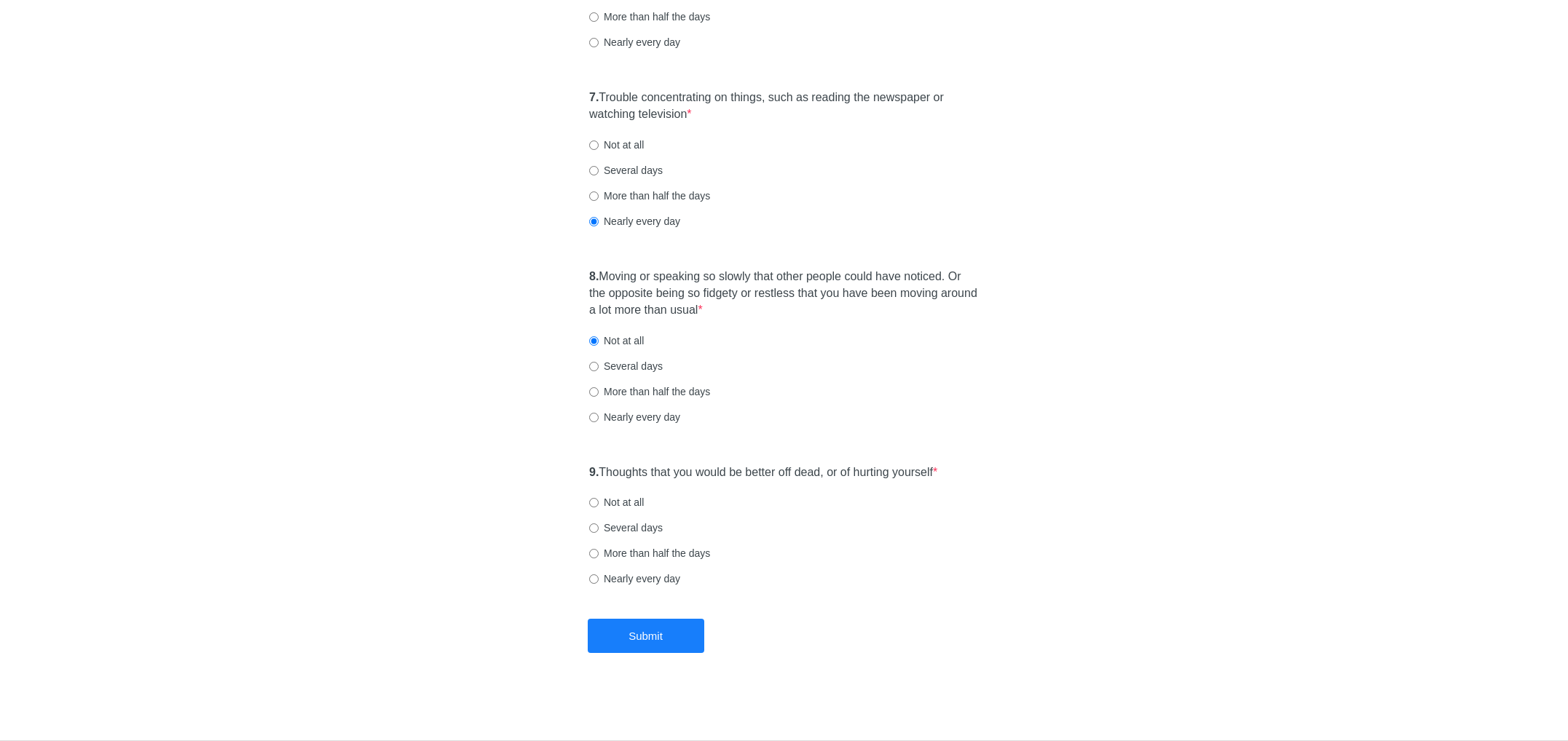
click at [621, 498] on label "Not at all" at bounding box center [616, 502] width 55 height 14
click at [598, 498] on input "Not at all" at bounding box center [594, 502] width 10 height 10
radio input "true"
click at [655, 625] on button "Submit" at bounding box center [646, 636] width 117 height 34
